Goal: Information Seeking & Learning: Check status

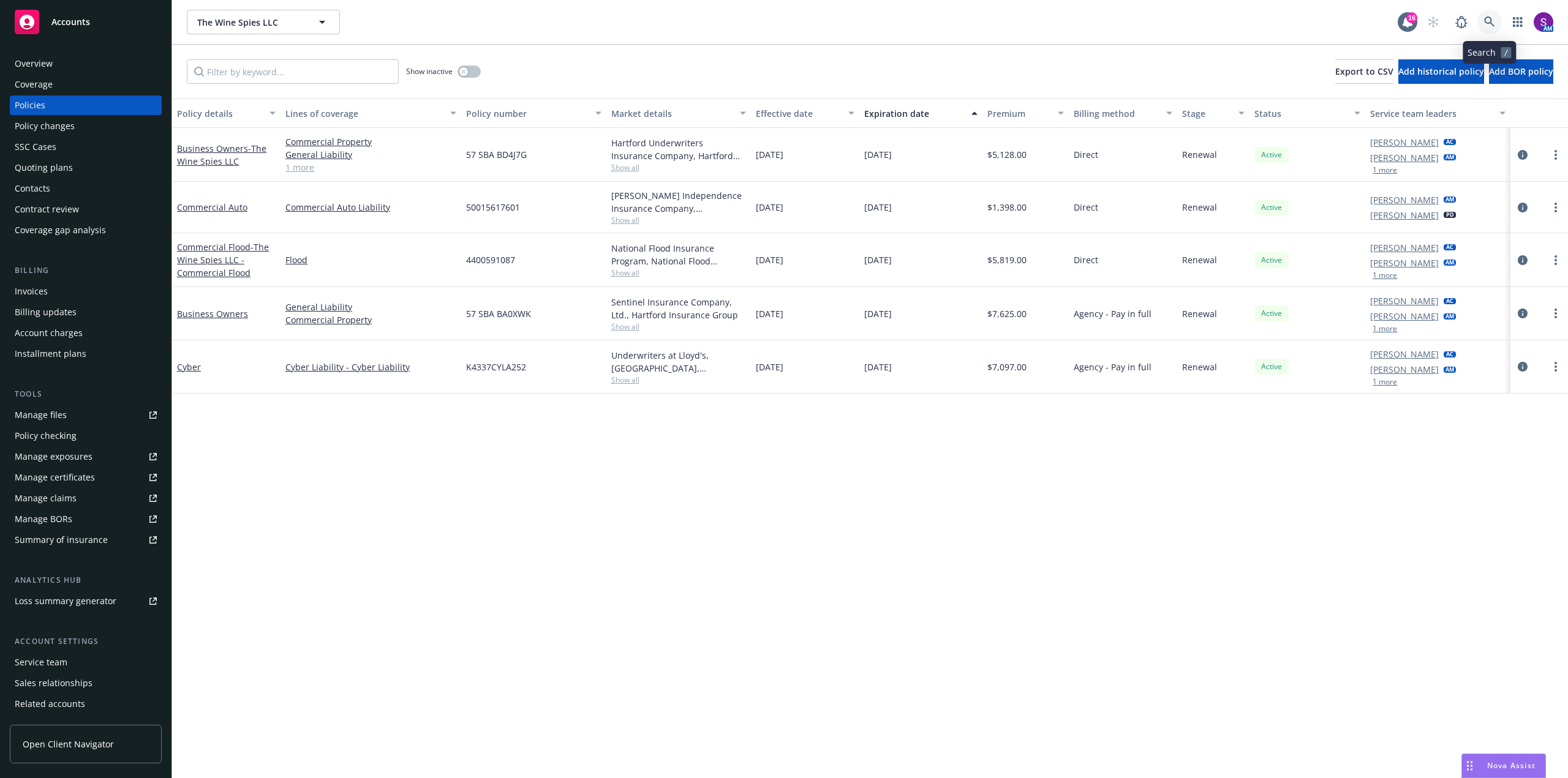
click at [1480, 21] on link at bounding box center [1489, 22] width 25 height 25
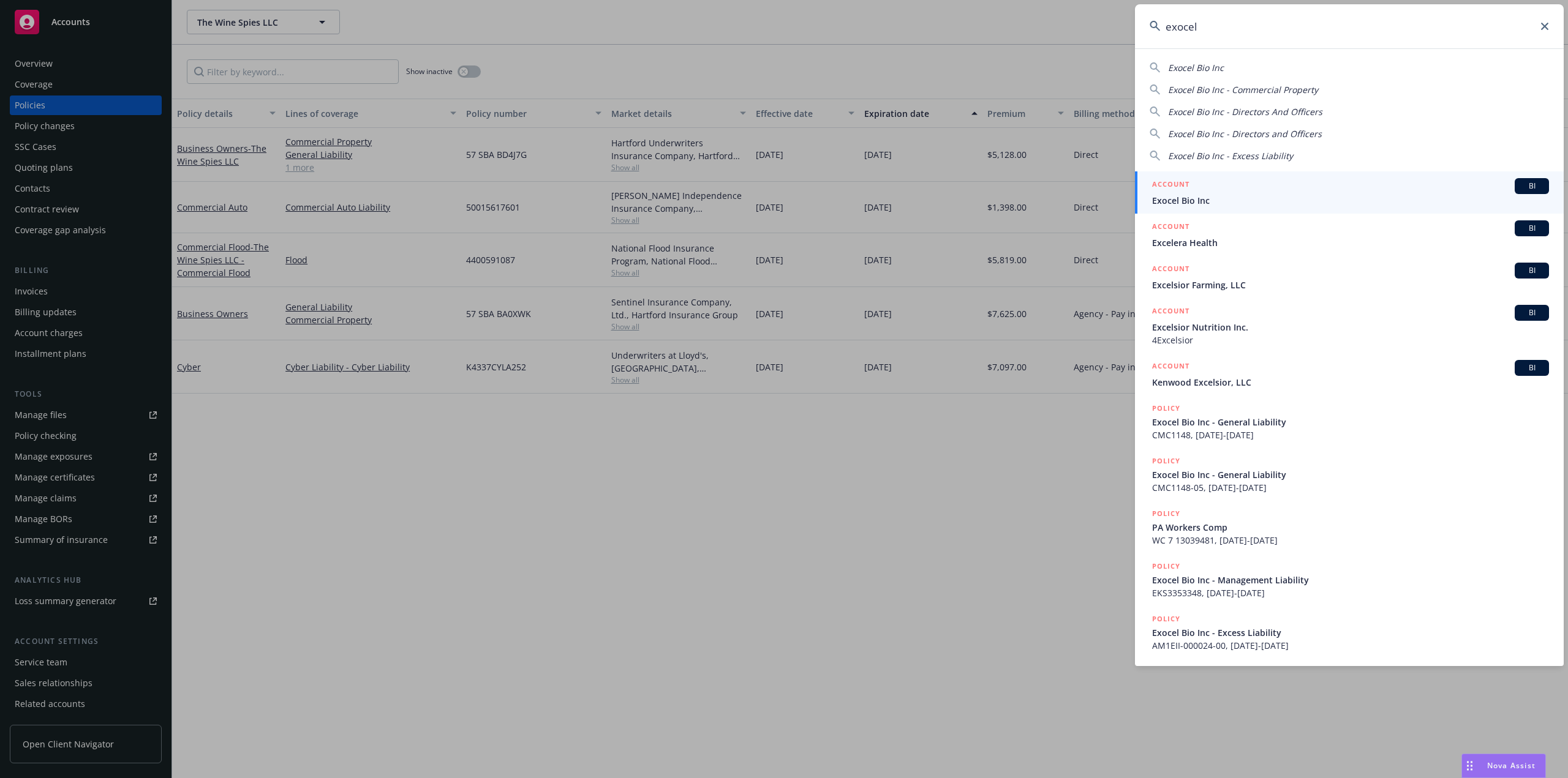
type input "exocel"
click at [1254, 192] on div "ACCOUNT BI" at bounding box center [1350, 185] width 397 height 16
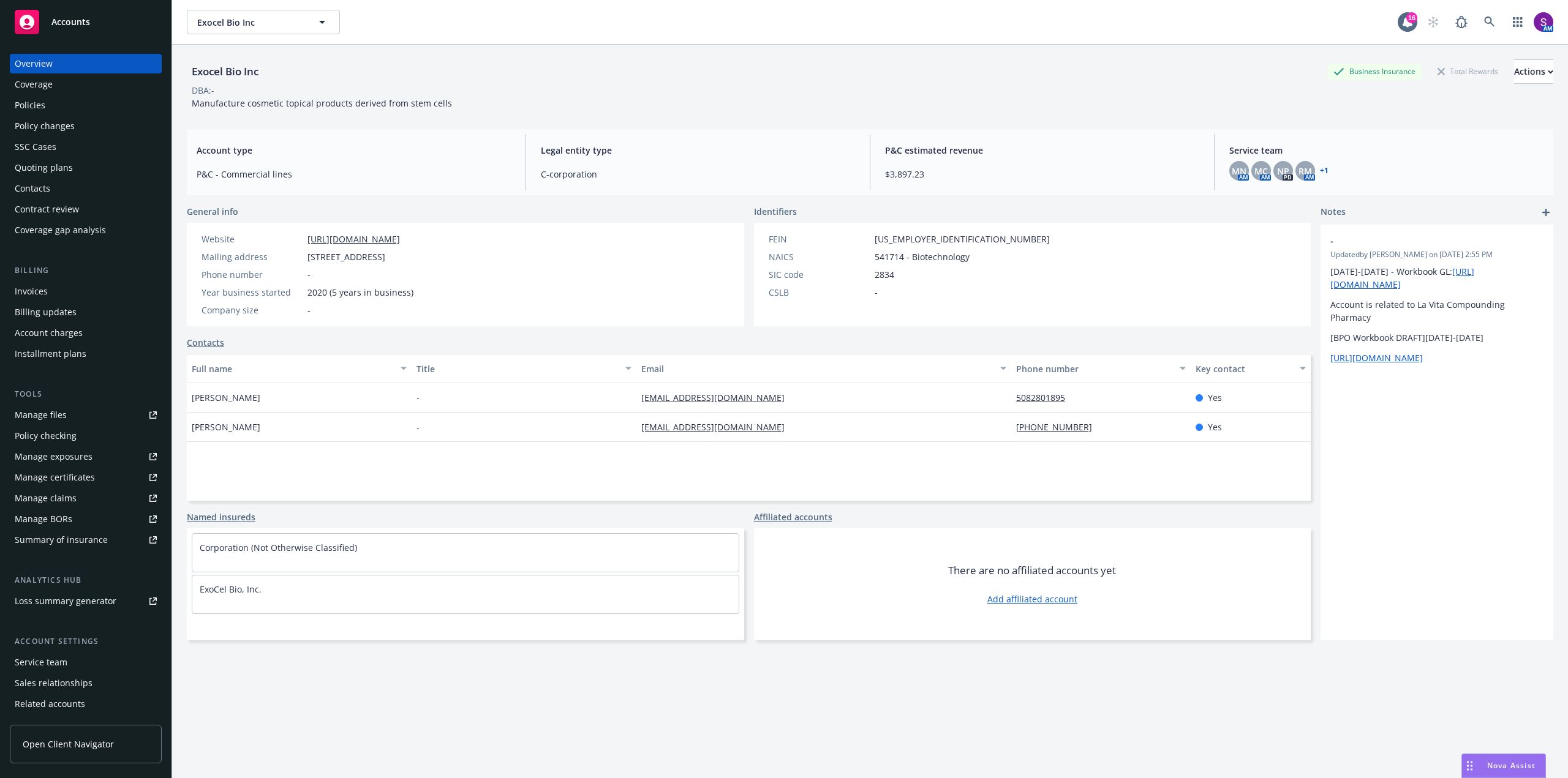
click at [48, 105] on div "Policies" at bounding box center [86, 105] width 142 height 19
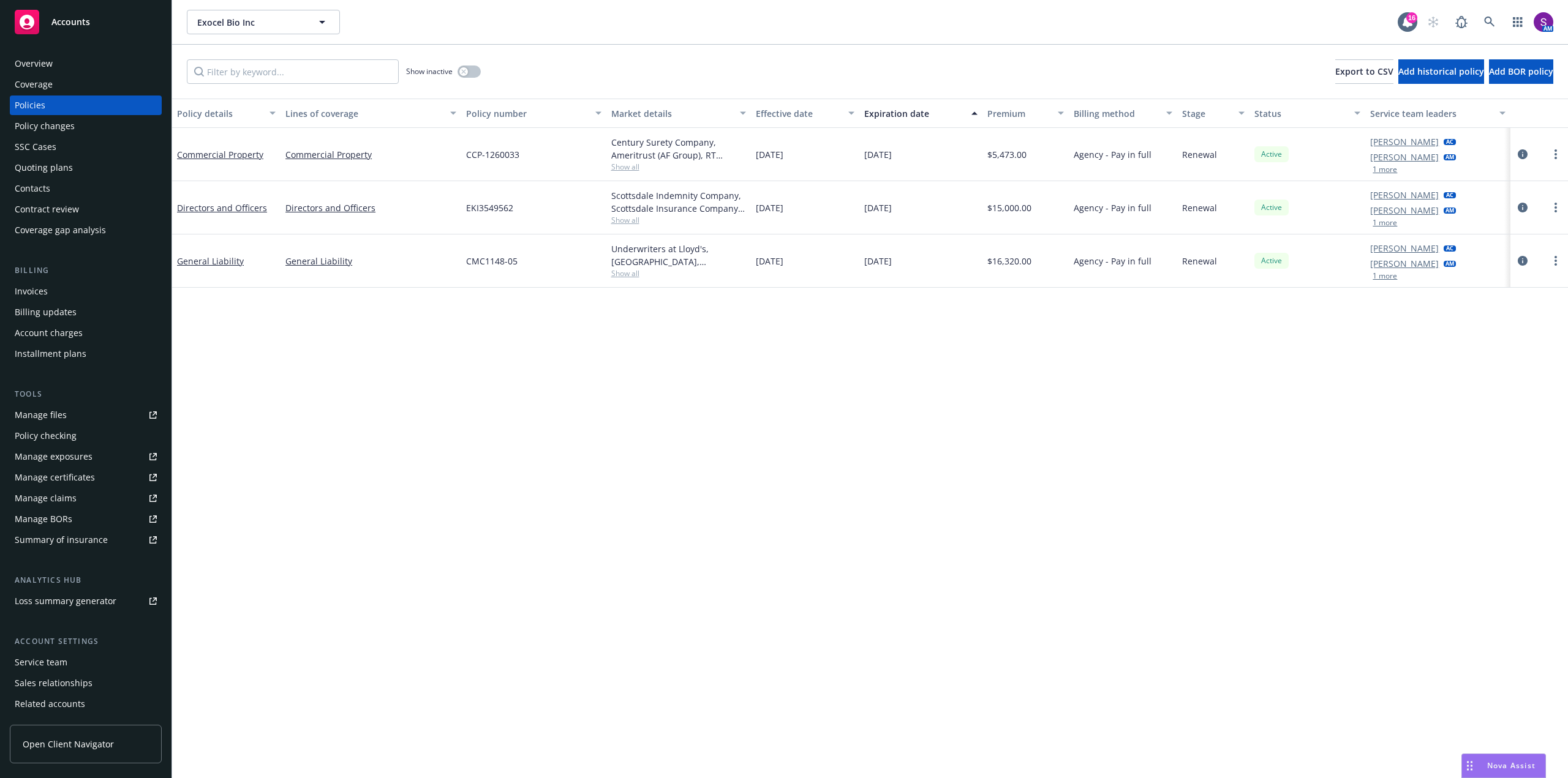
click at [81, 61] on div "Overview" at bounding box center [86, 63] width 142 height 19
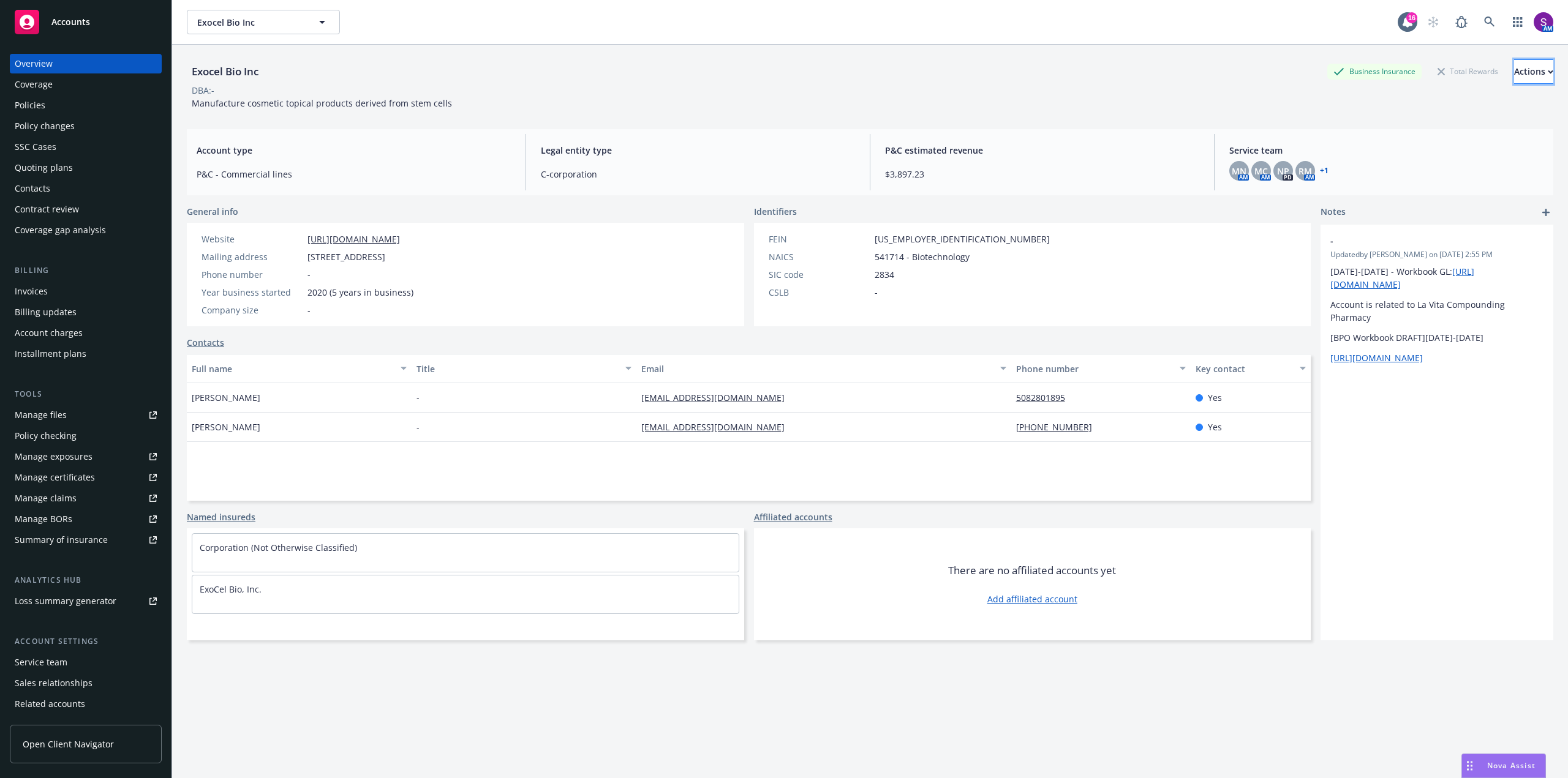
click at [1514, 78] on button "Actions" at bounding box center [1534, 71] width 39 height 25
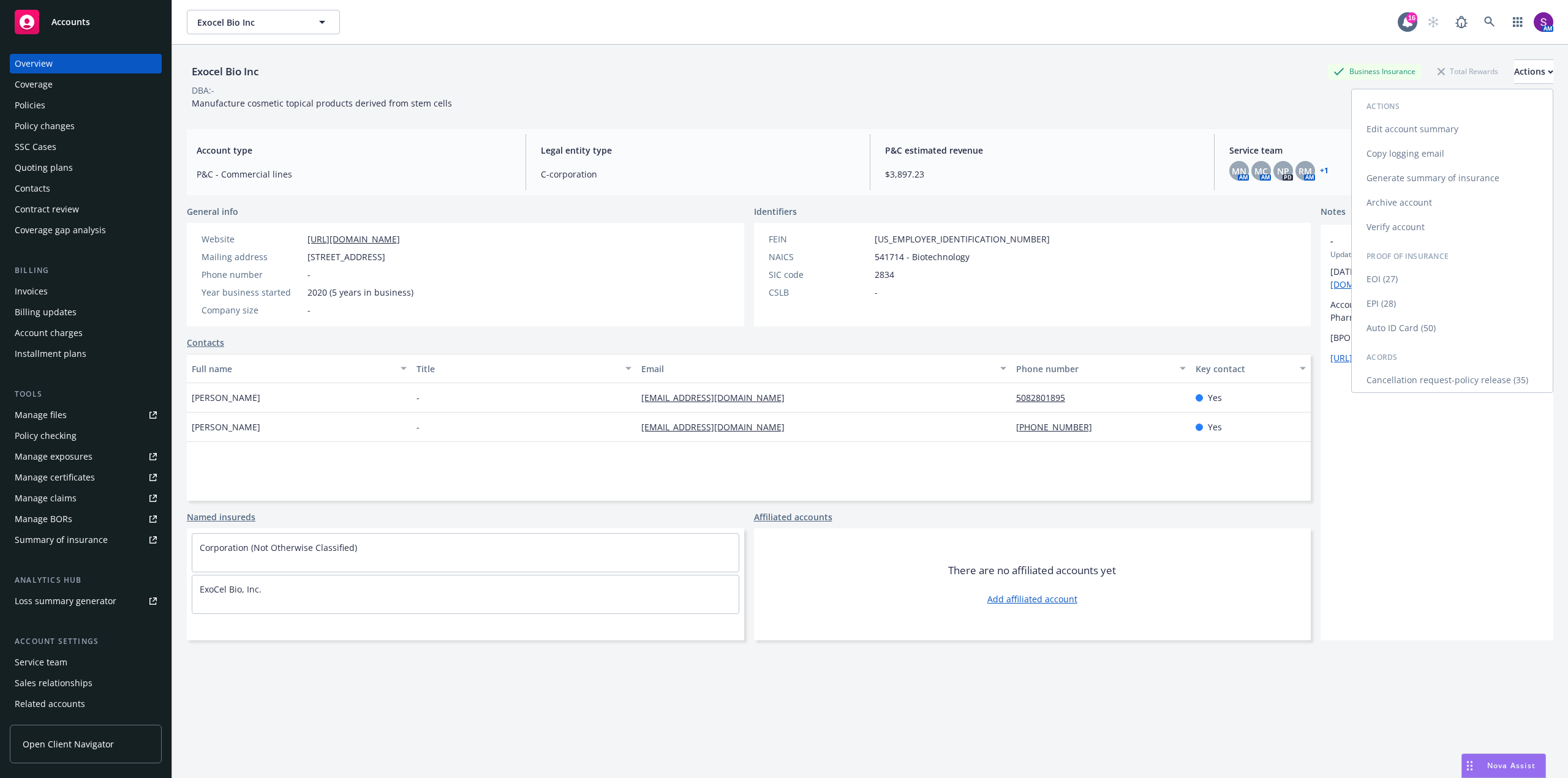
click at [1397, 159] on link "Copy logging email" at bounding box center [1453, 153] width 201 height 25
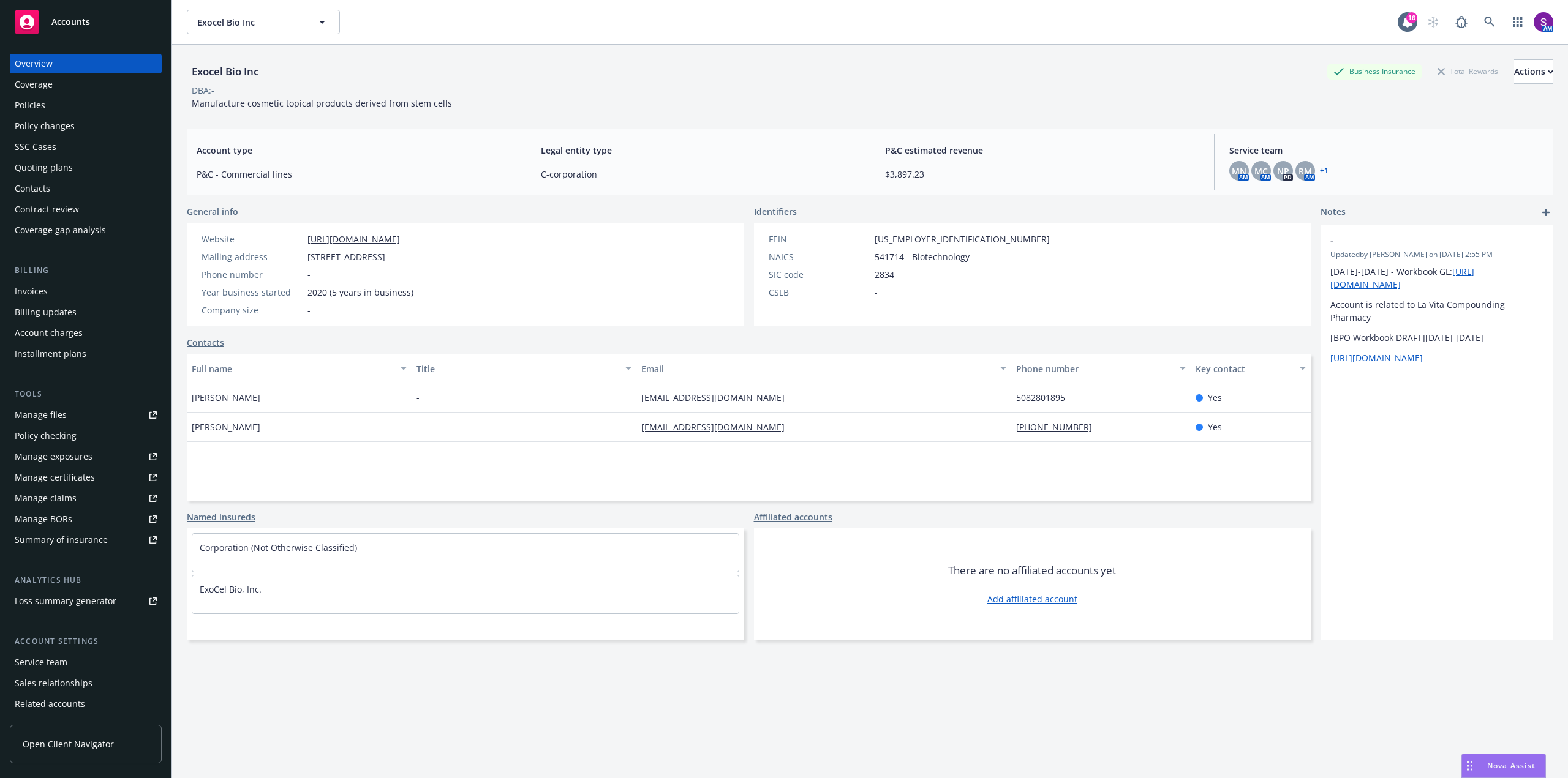
click at [1535, 759] on div "Nova Assist" at bounding box center [1504, 765] width 83 height 23
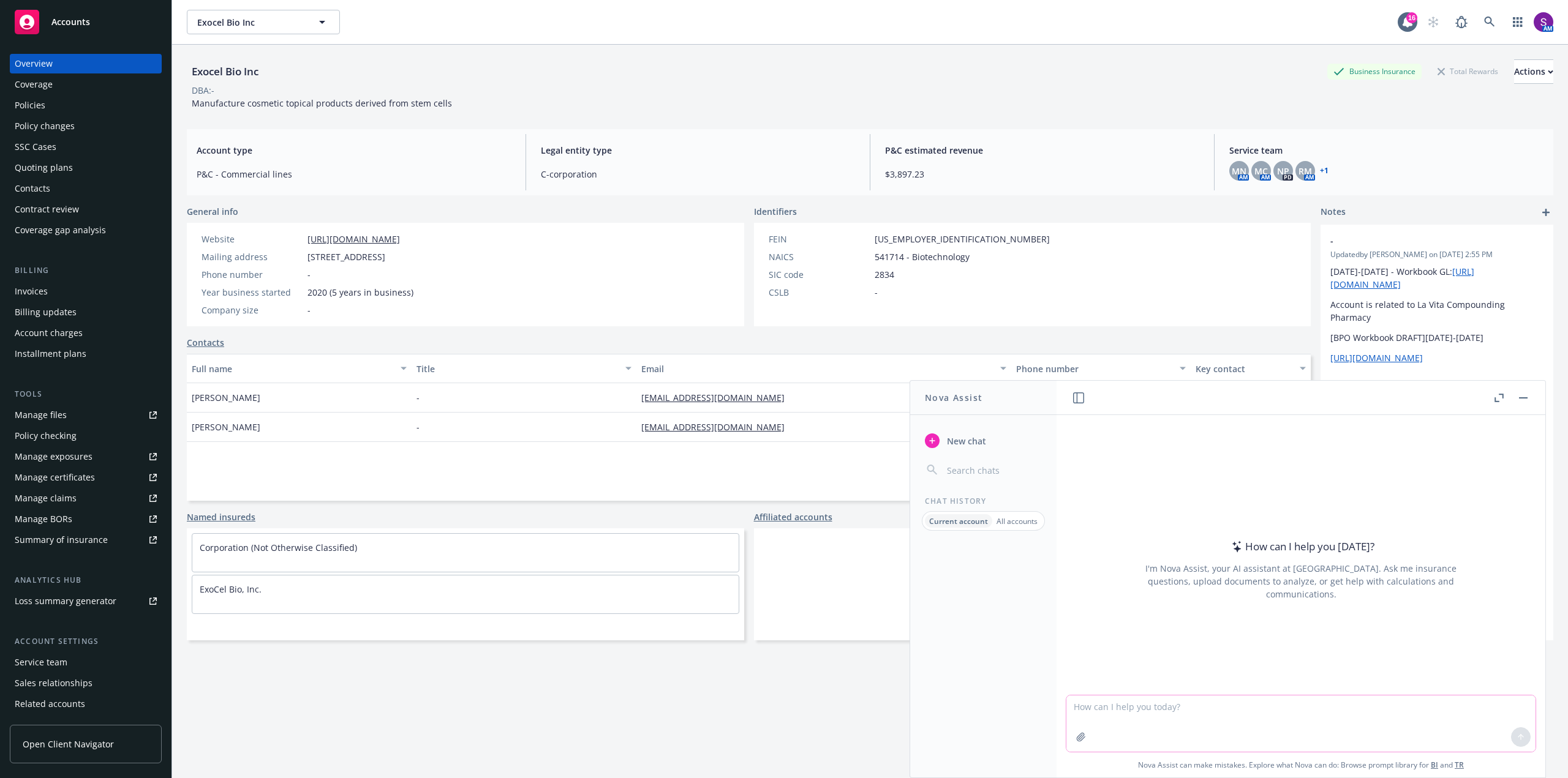
click at [1228, 715] on textarea at bounding box center [1301, 724] width 469 height 57
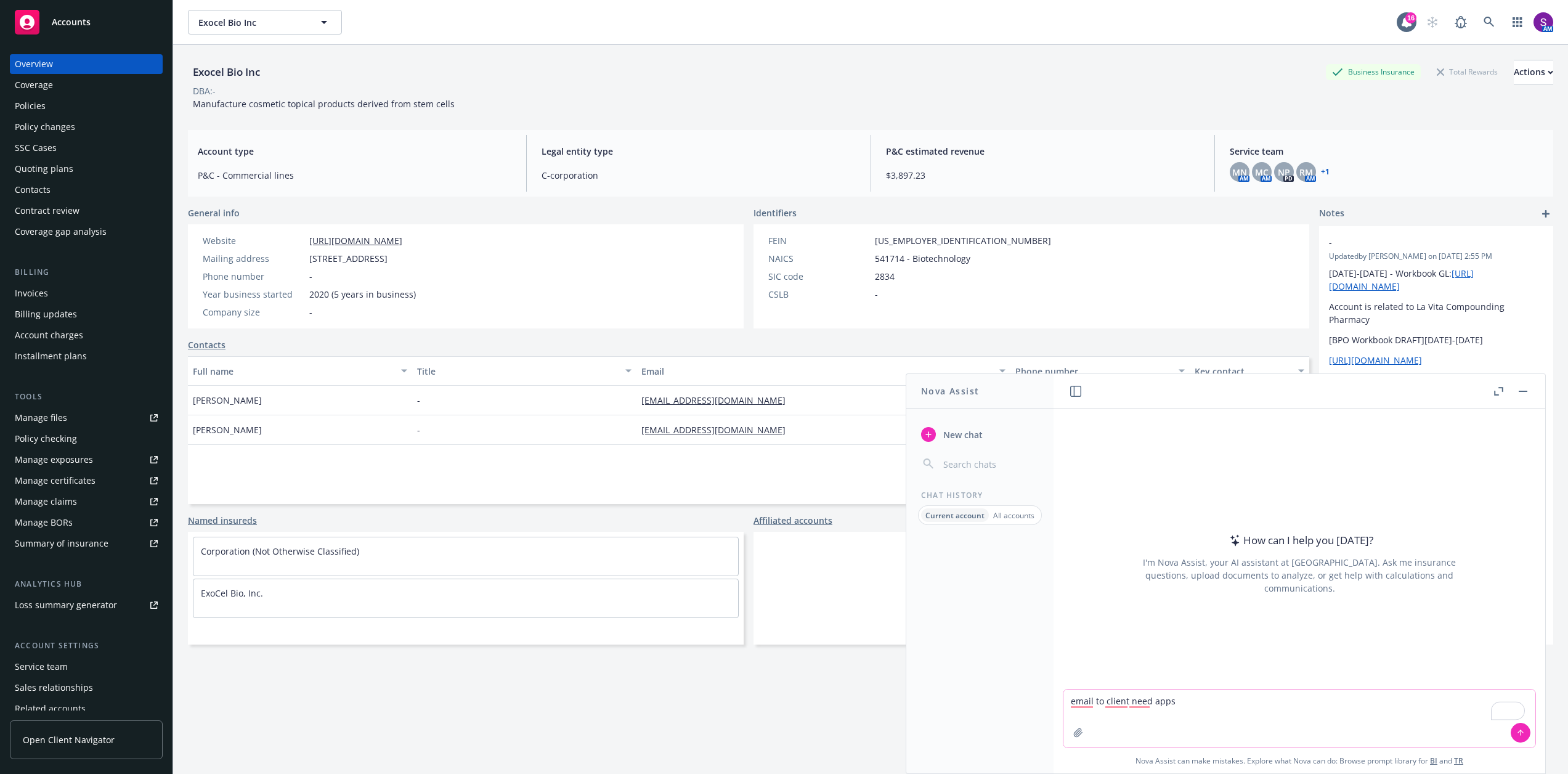
paste textarea "Hi, I hope this message finds you well! The 10/1 renewal date is fast approachi…"
type textarea "email to client need apps Hi, I hope this message finds you well! The 10/1 rene…"
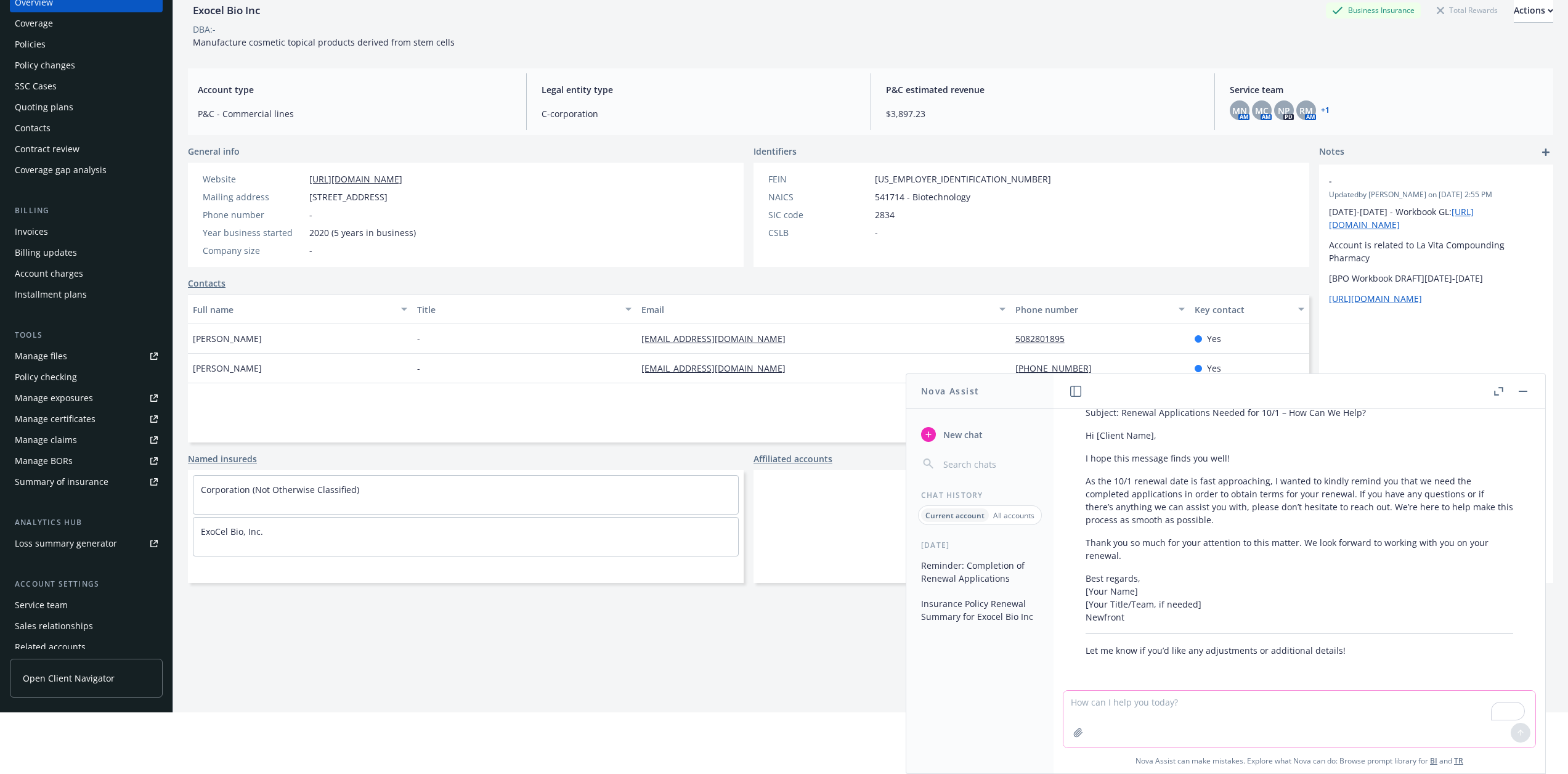
scroll to position [128, 0]
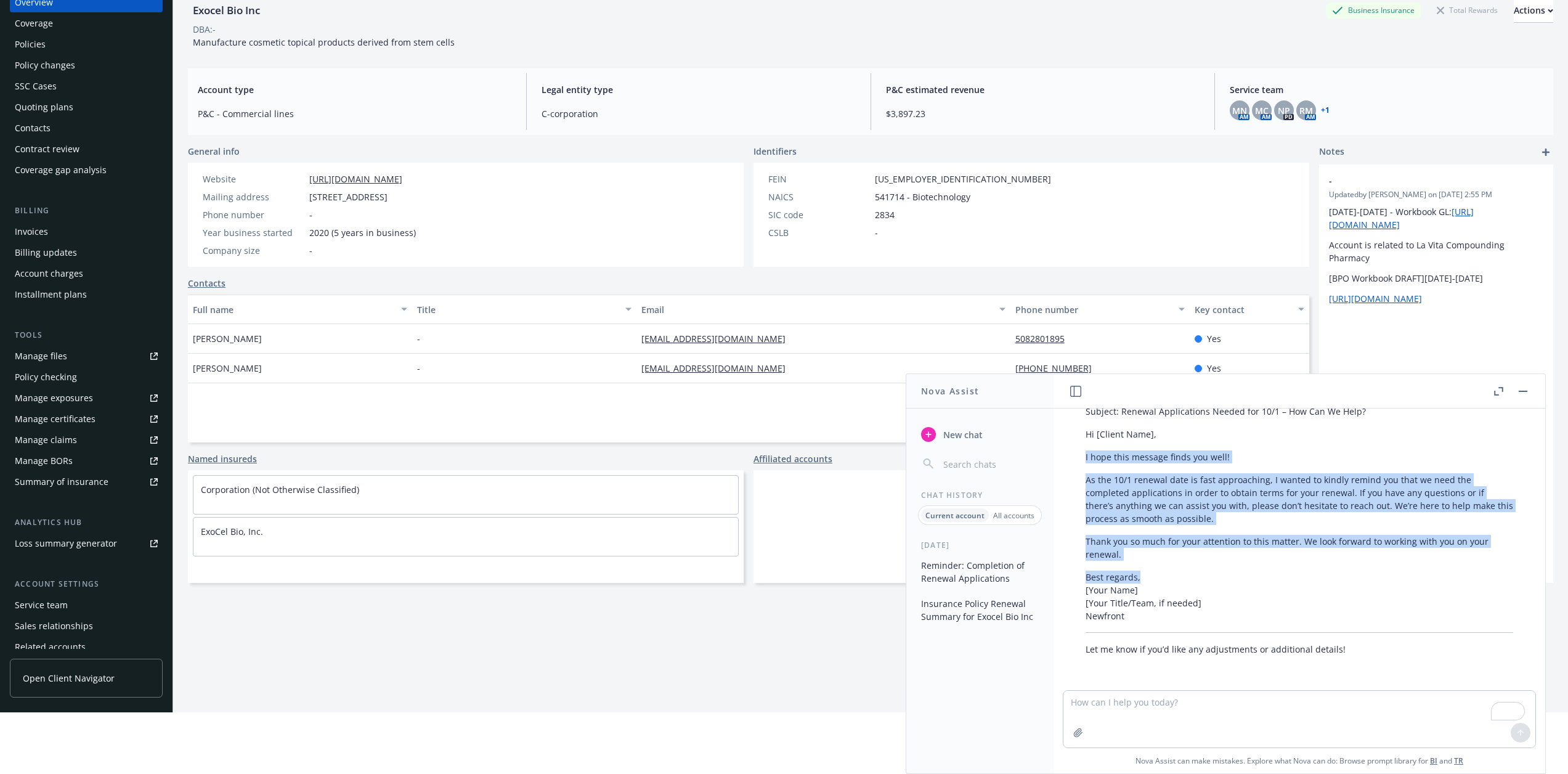
drag, startPoint x: 1139, startPoint y: 576, endPoint x: 1083, endPoint y: 462, distance: 127.0
click at [1083, 462] on div "Certainly! Here’s a polished version of your email to the client: Subject: Rene…" at bounding box center [1299, 513] width 452 height 294
copy div "I hope this message finds you well! As the 10/1 renewal date is fast approachin…"
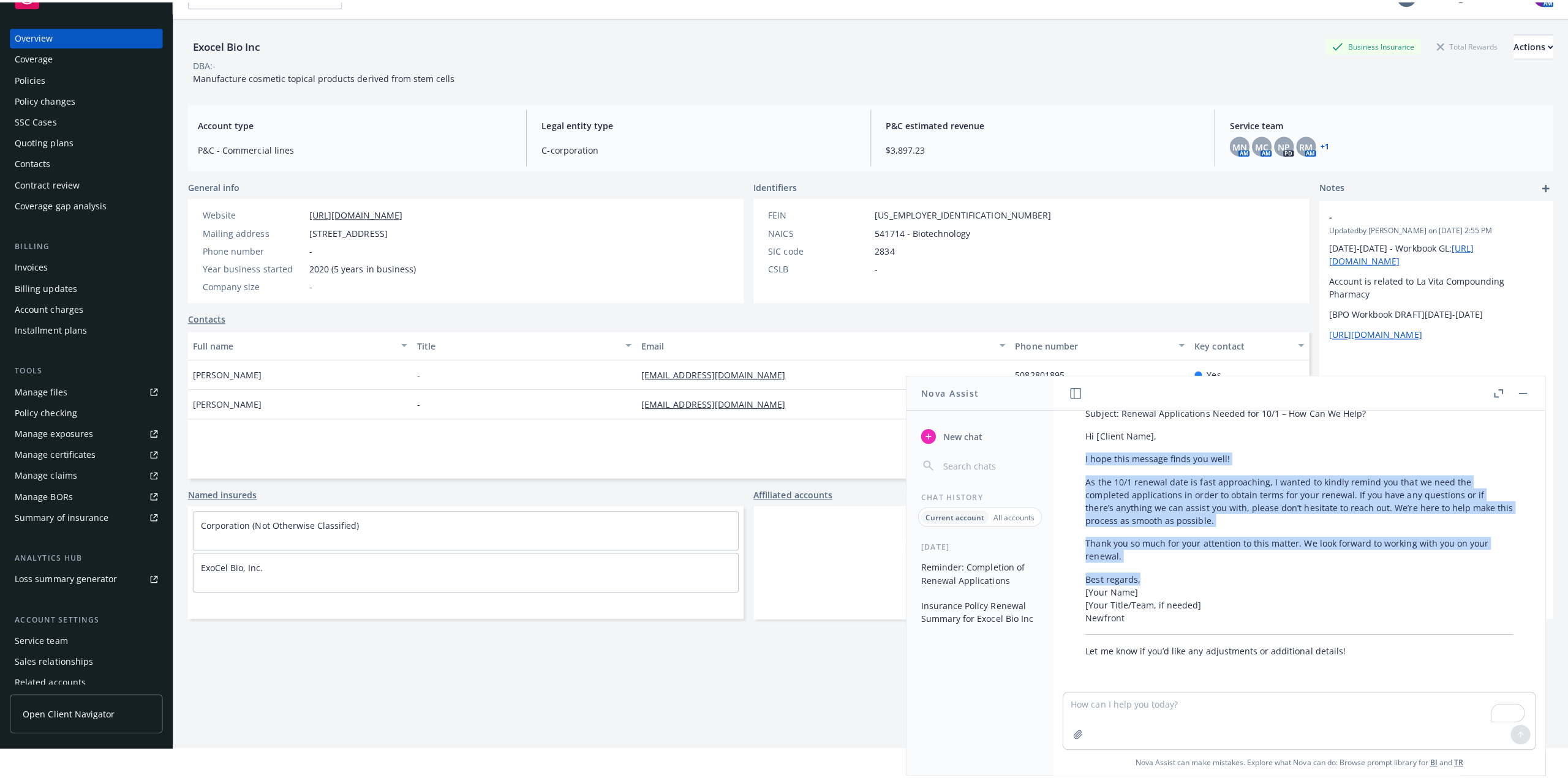
scroll to position [0, 0]
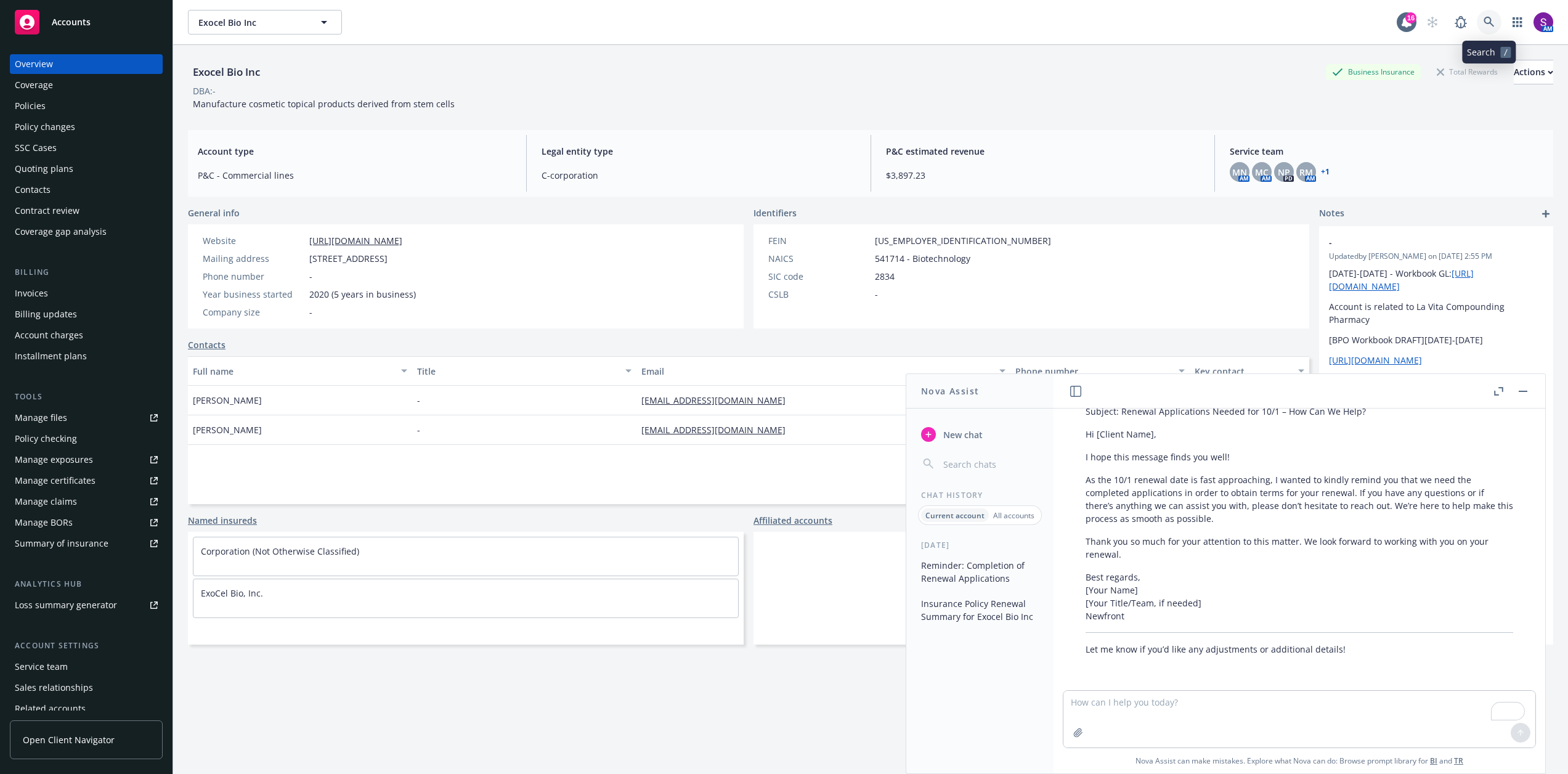
click at [1490, 18] on icon at bounding box center [1489, 22] width 11 height 11
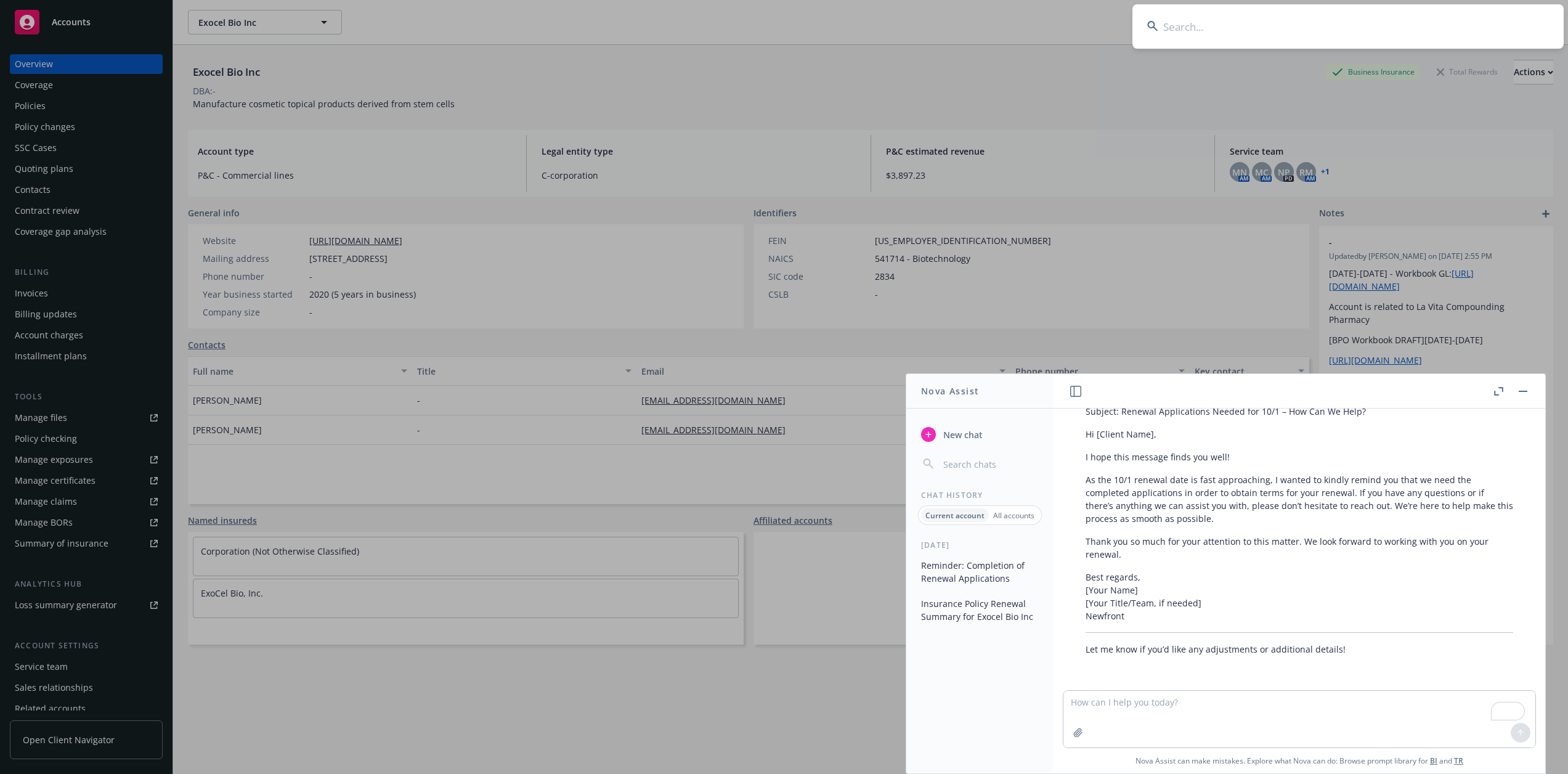
click at [1521, 388] on button "button" at bounding box center [1523, 391] width 15 height 15
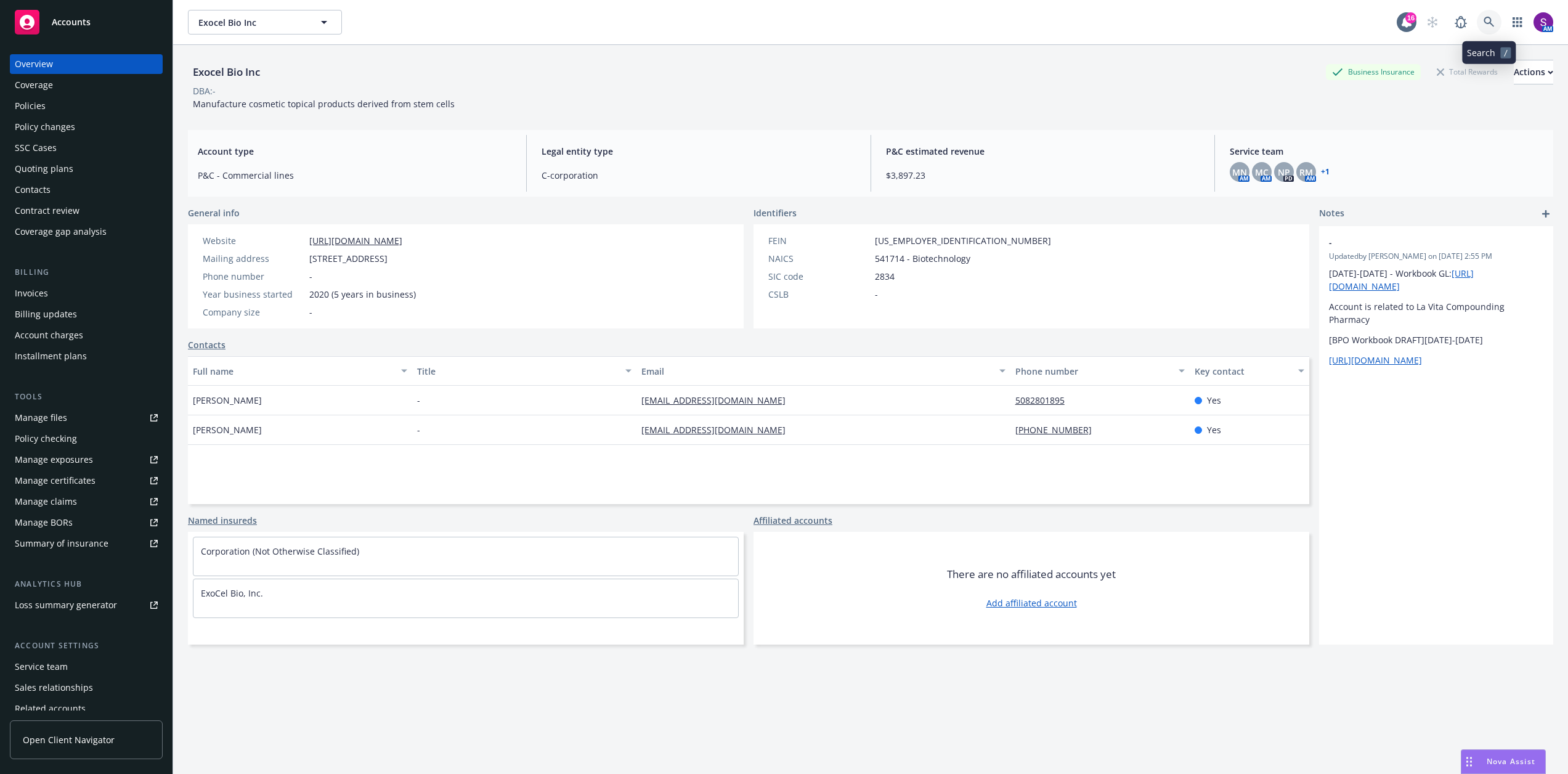
click at [1490, 24] on icon at bounding box center [1489, 22] width 11 height 11
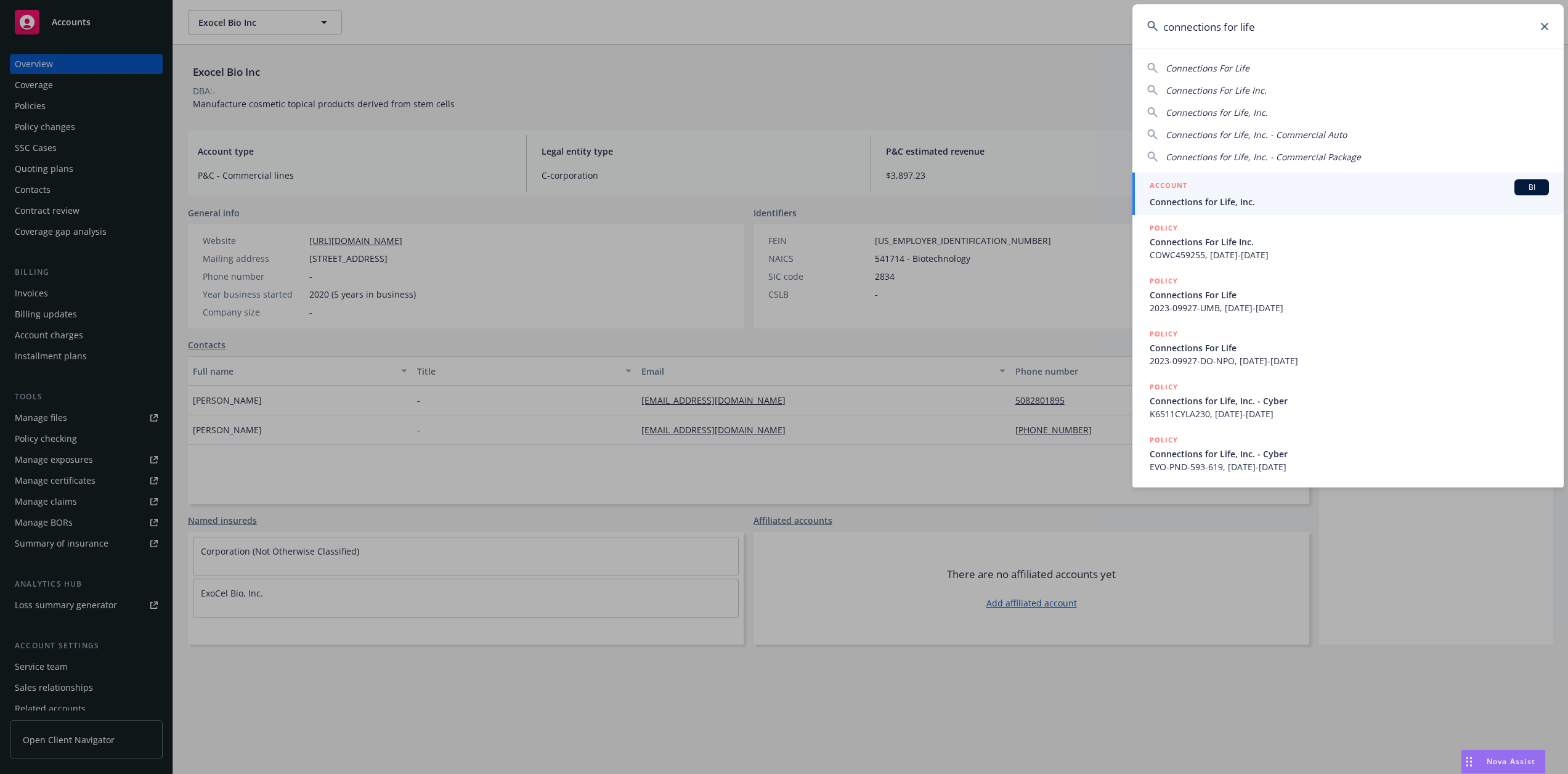
type input "connections for life"
click at [1193, 199] on span "Connections for Life, Inc." at bounding box center [1348, 202] width 399 height 13
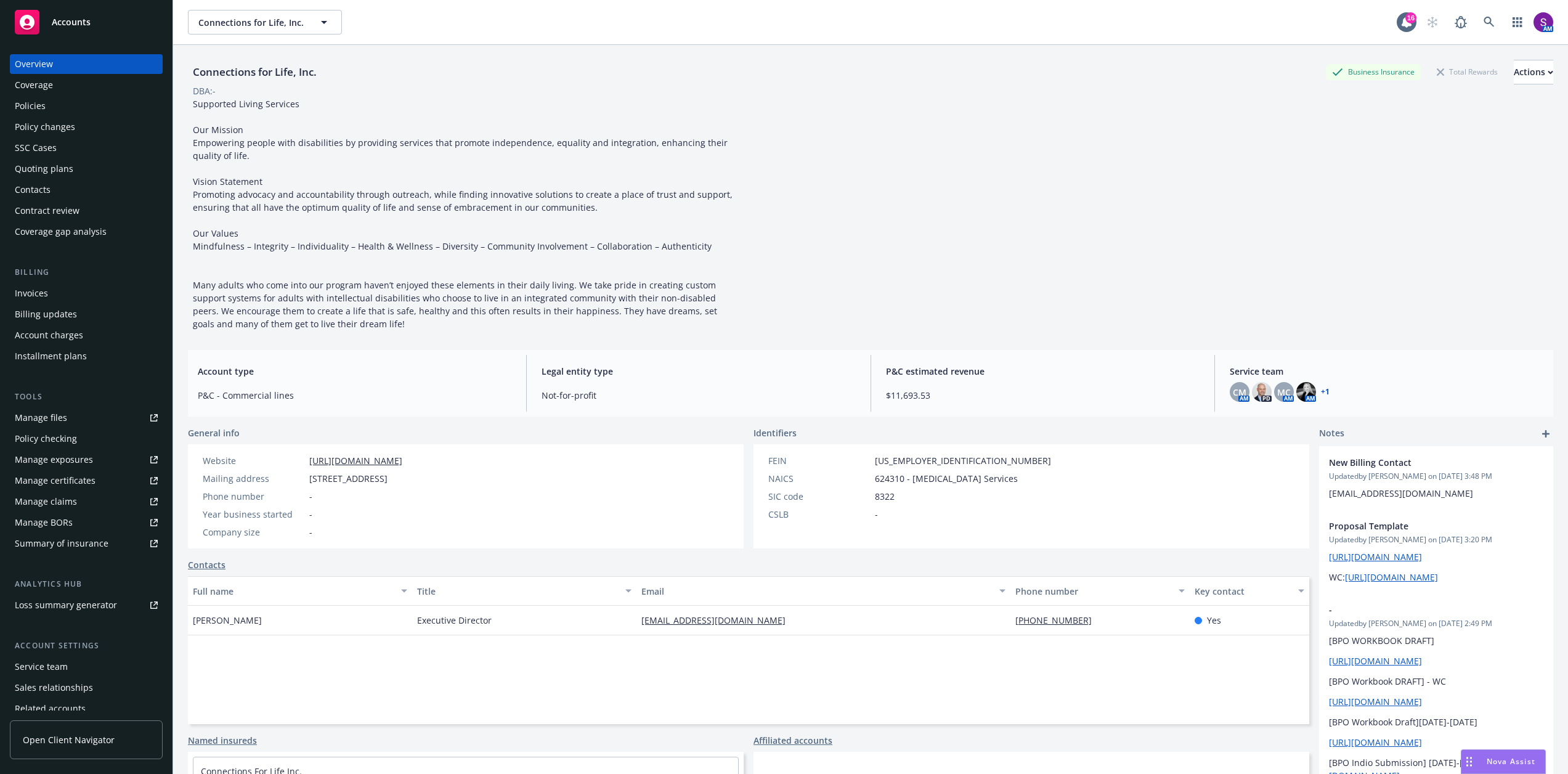
click at [66, 111] on div "Policies" at bounding box center [86, 106] width 143 height 19
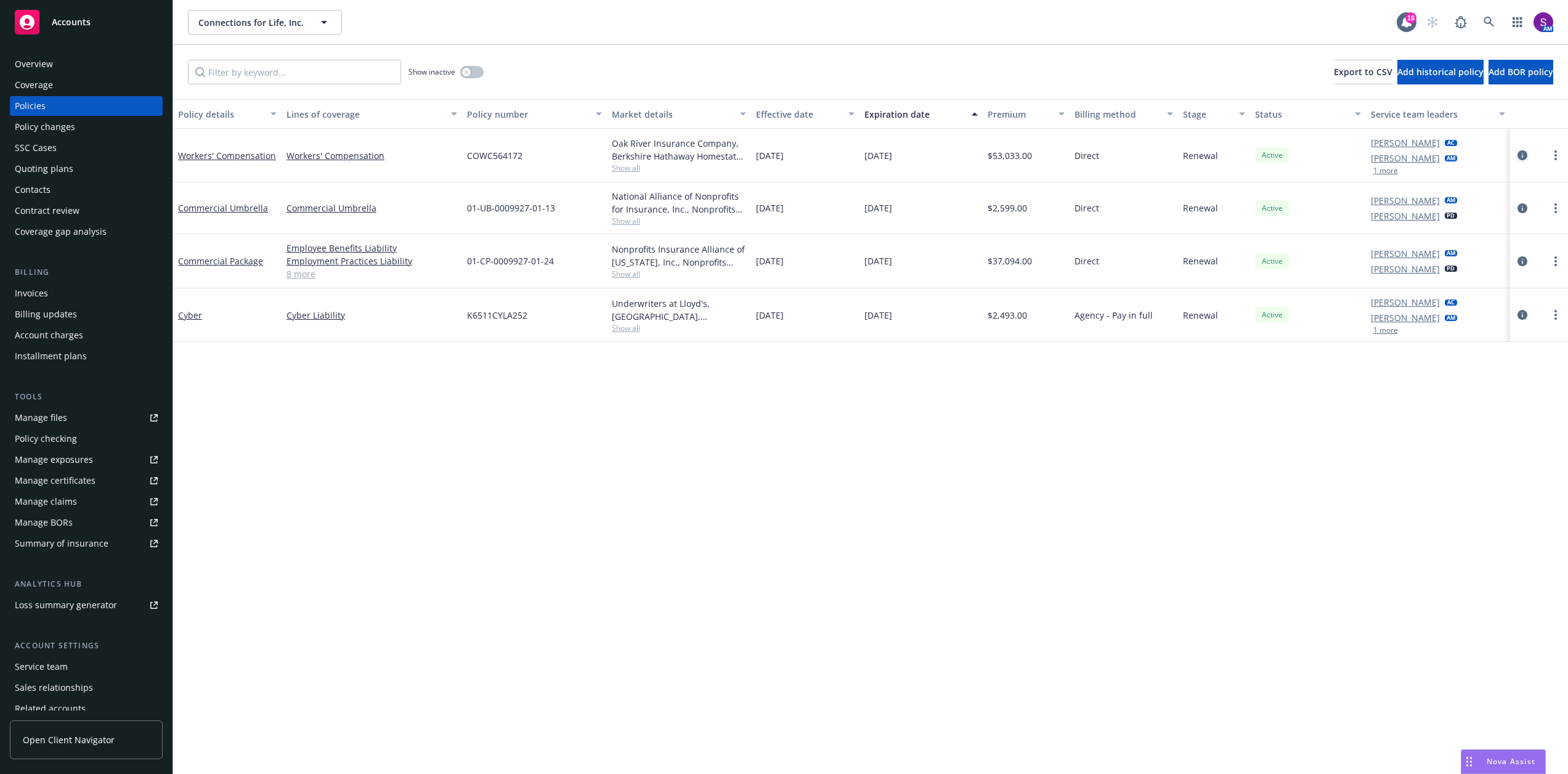
click at [1527, 151] on icon "circleInformation" at bounding box center [1522, 155] width 10 height 10
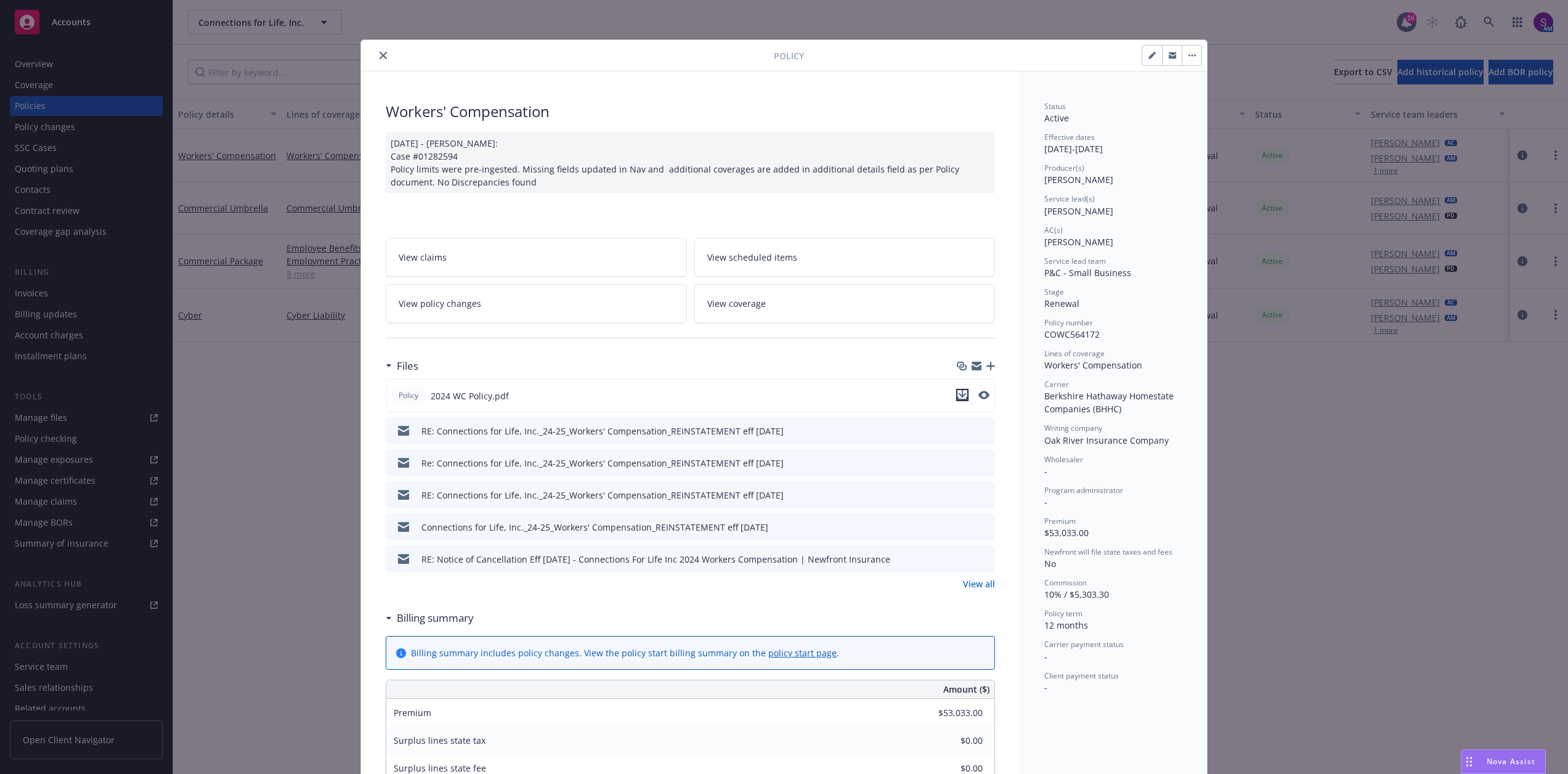
click at [961, 393] on icon "download file" at bounding box center [962, 393] width 8 height 7
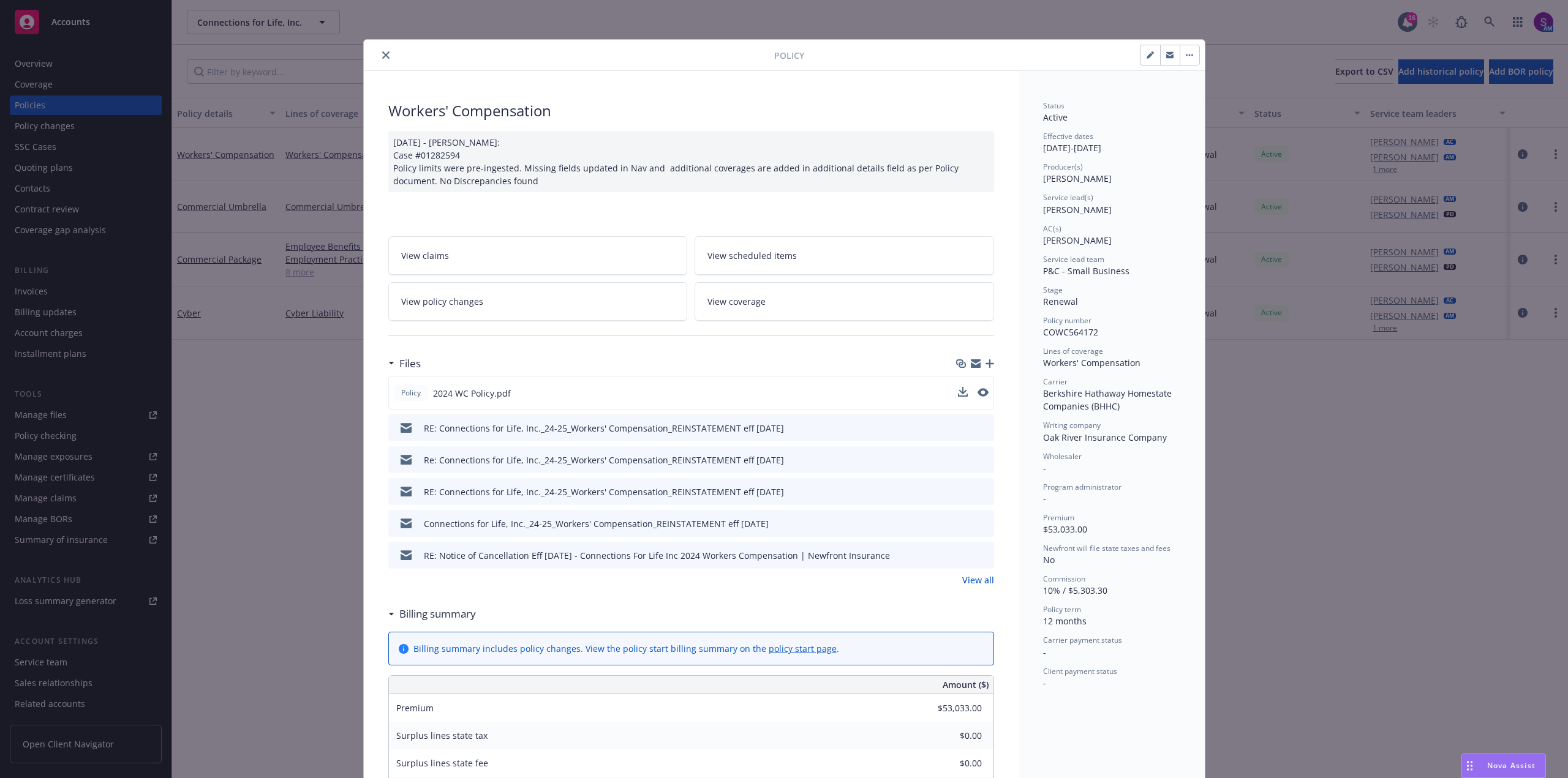
drag, startPoint x: 378, startPoint y: 53, endPoint x: 371, endPoint y: 58, distance: 8.6
click at [382, 53] on icon "close" at bounding box center [386, 55] width 7 height 7
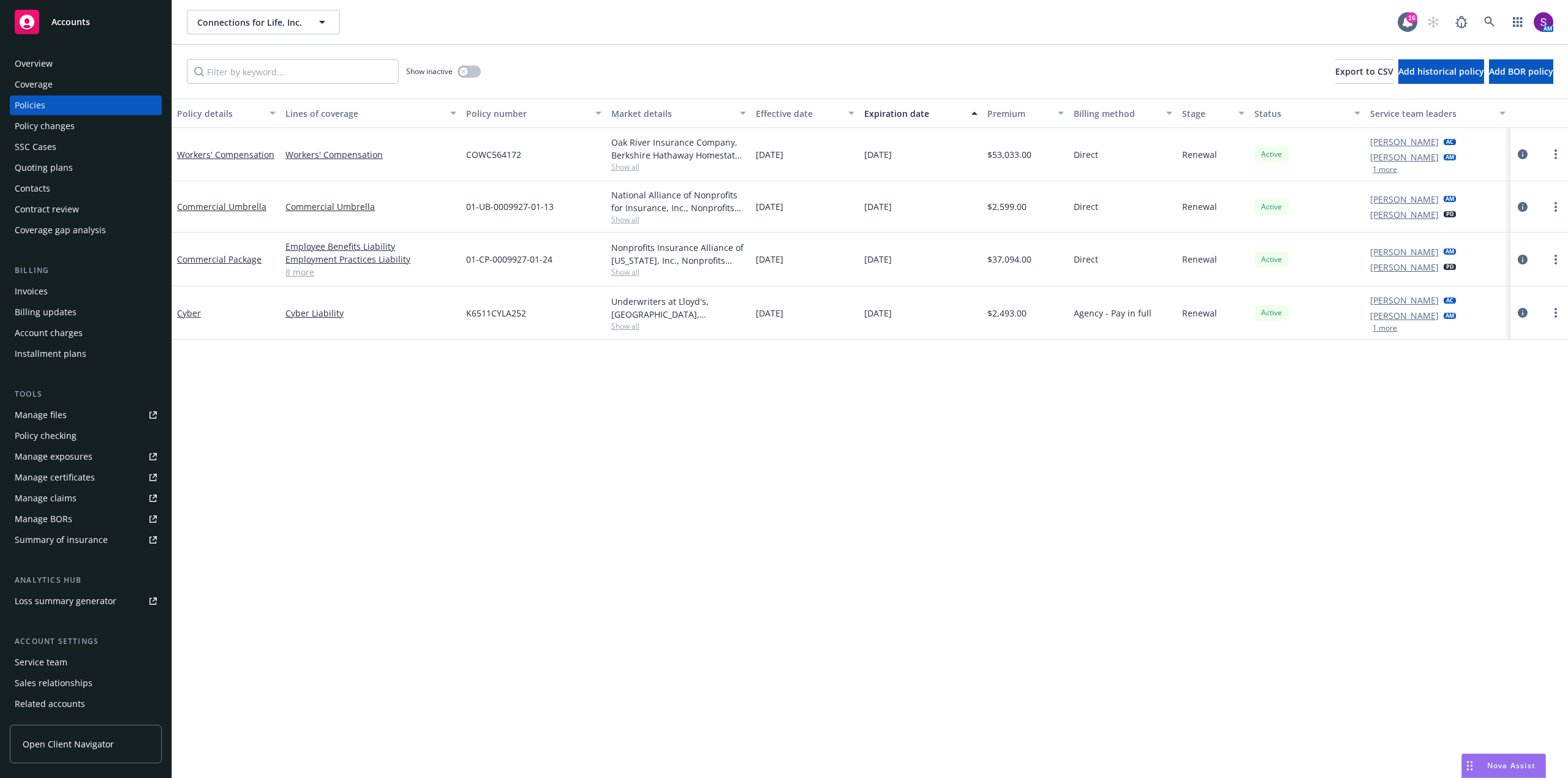
click at [68, 165] on div "Quoting plans" at bounding box center [44, 168] width 58 height 19
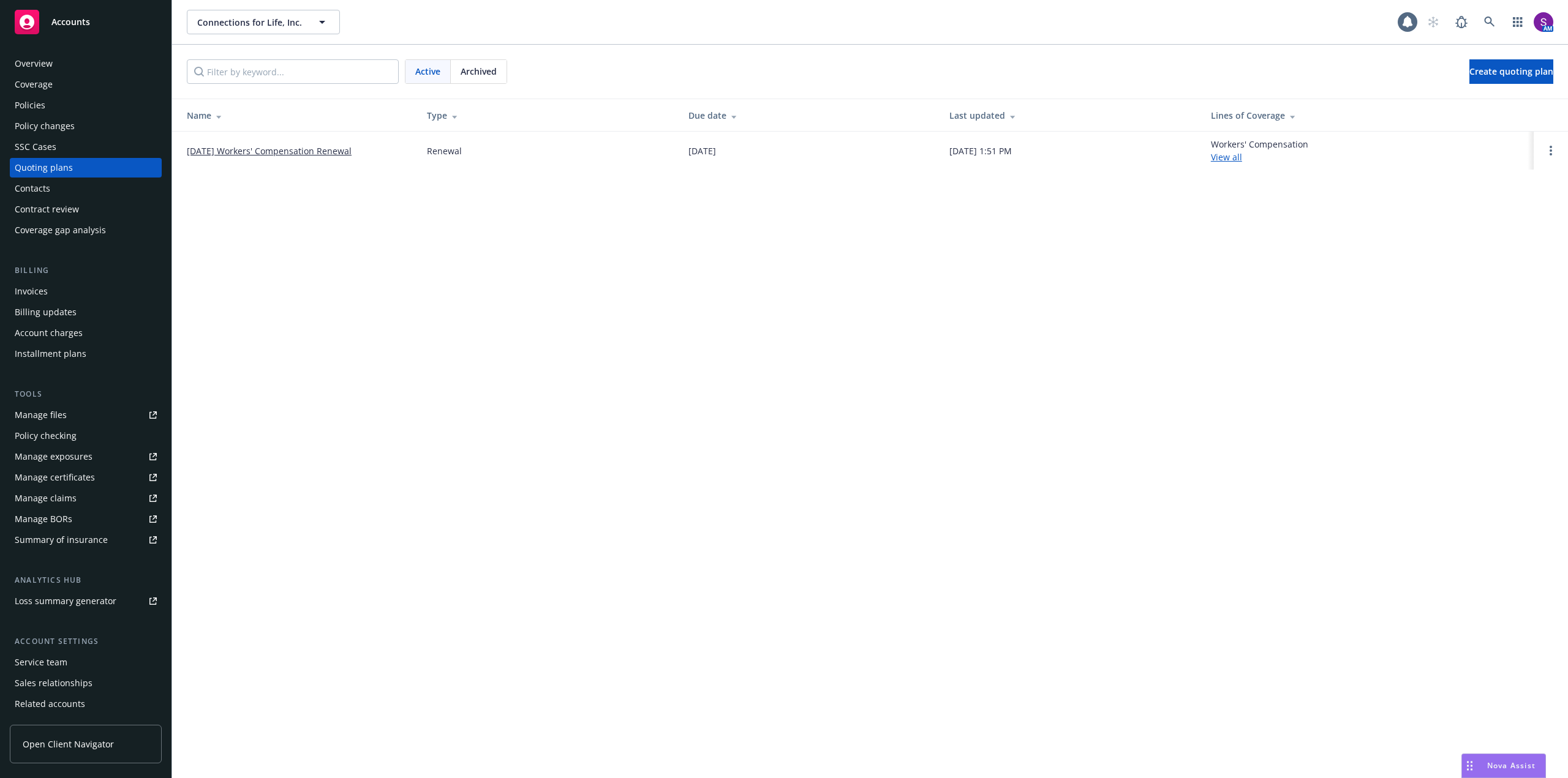
click at [304, 147] on link "[DATE] Workers' Compensation Renewal" at bounding box center [269, 150] width 165 height 13
